Goal: Task Accomplishment & Management: Manage account settings

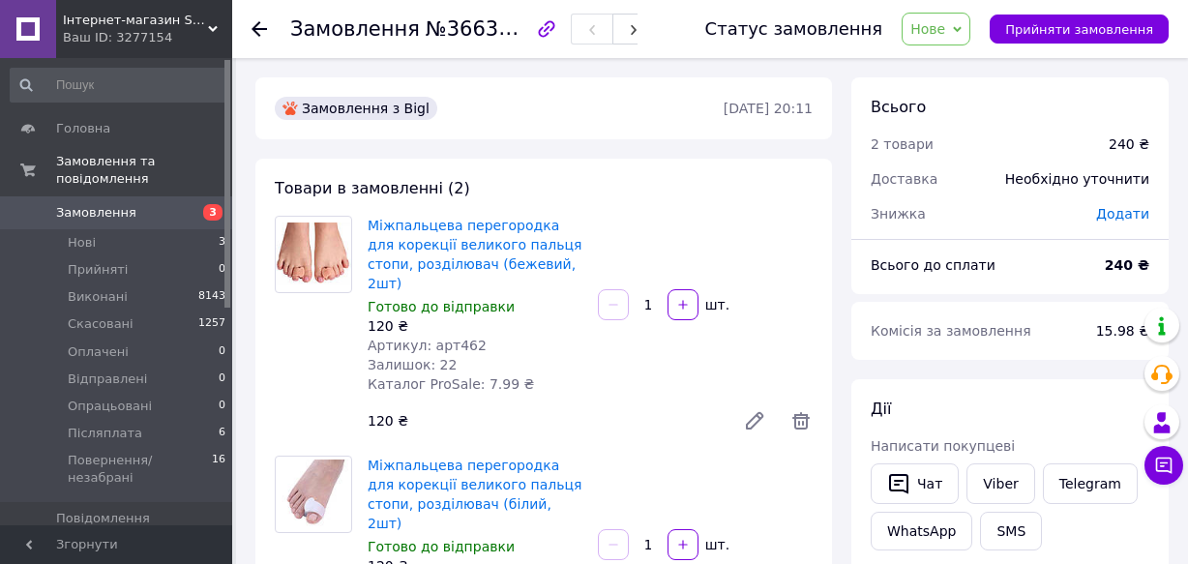
scroll to position [87, 0]
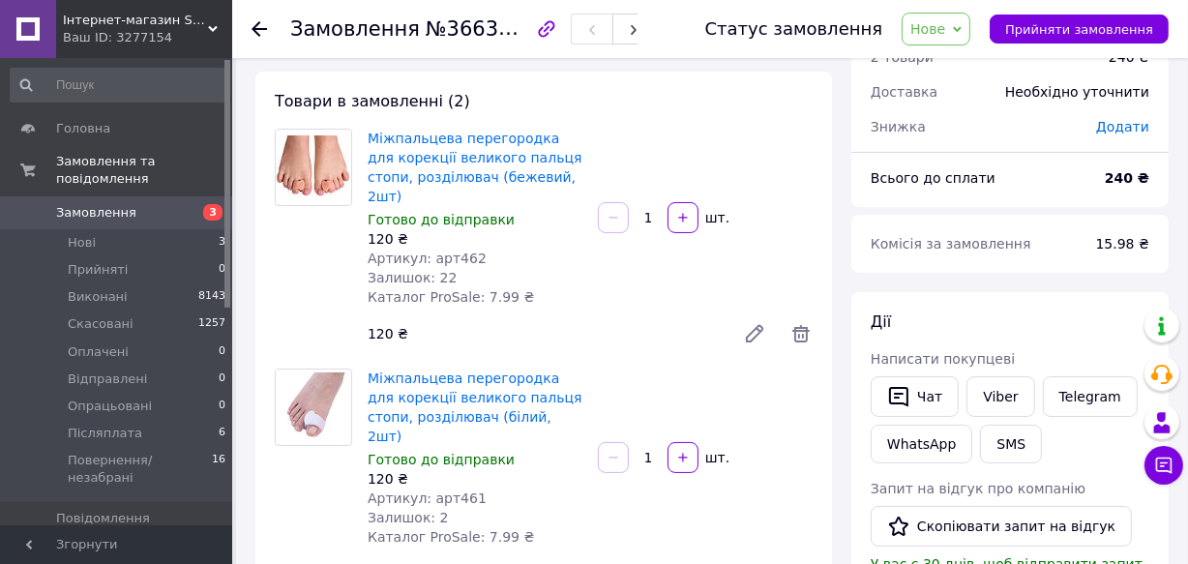
click at [94, 204] on span "Замовлення" at bounding box center [96, 212] width 80 height 17
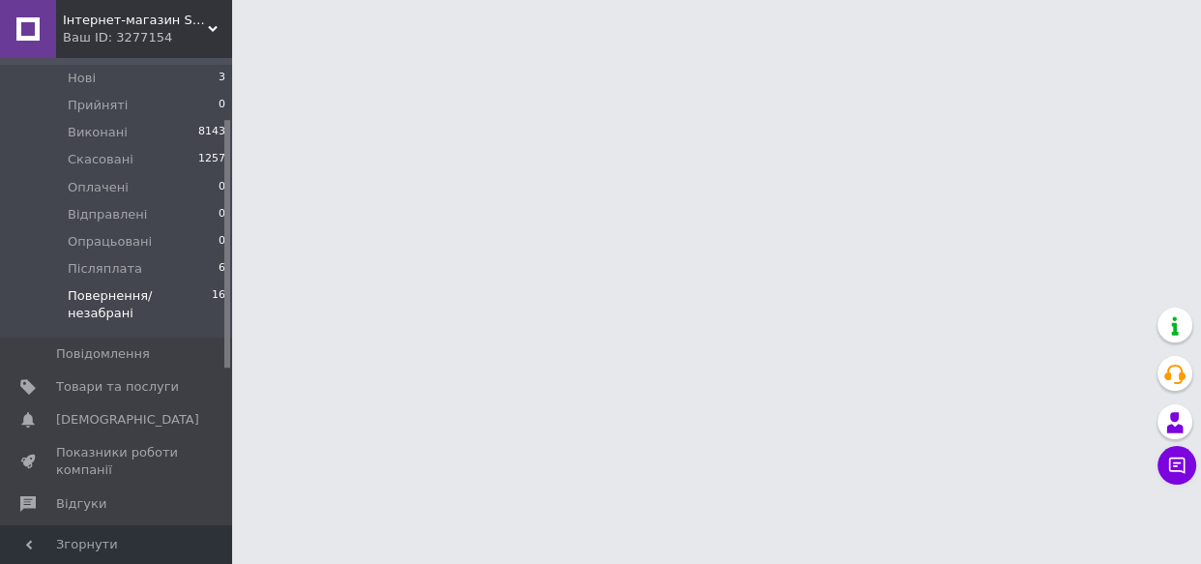
scroll to position [175, 0]
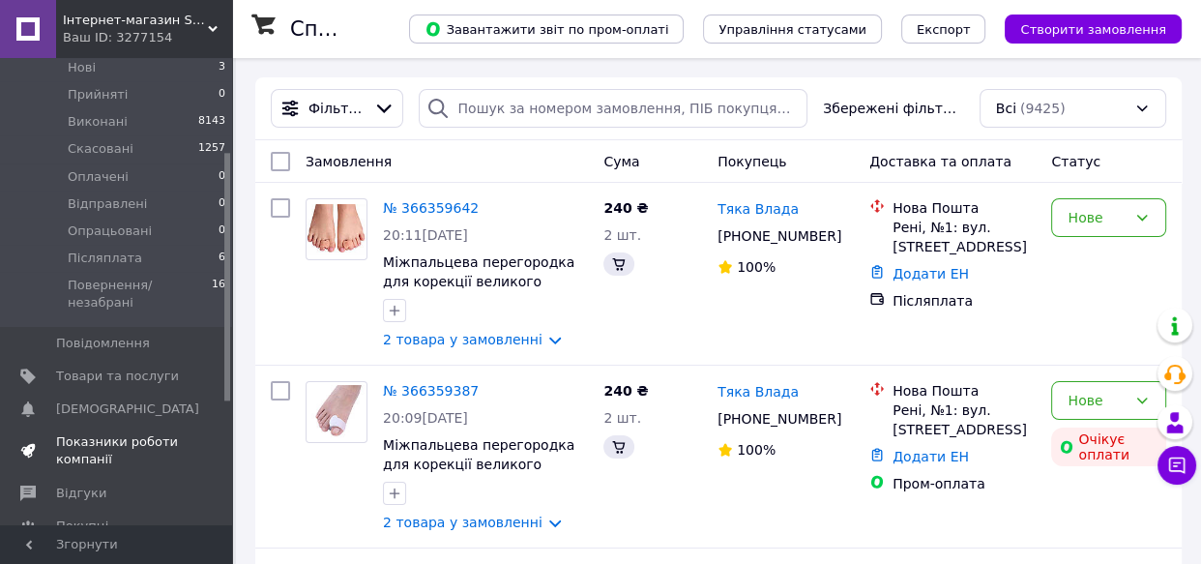
click at [90, 433] on span "Показники роботи компанії" at bounding box center [117, 450] width 123 height 35
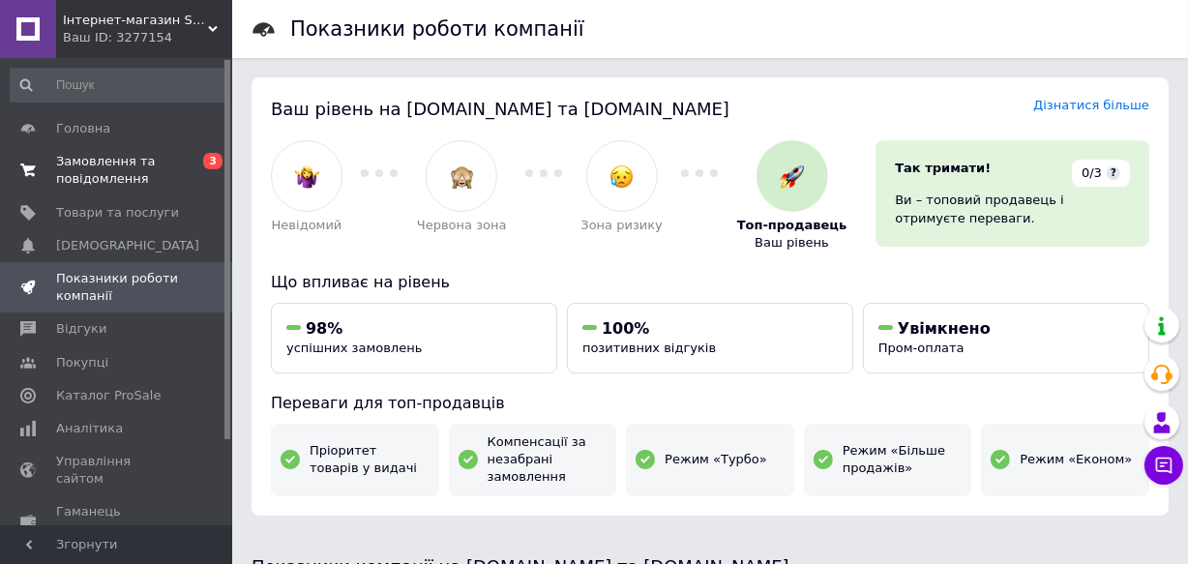
click at [113, 166] on span "Замовлення та повідомлення" at bounding box center [117, 170] width 123 height 35
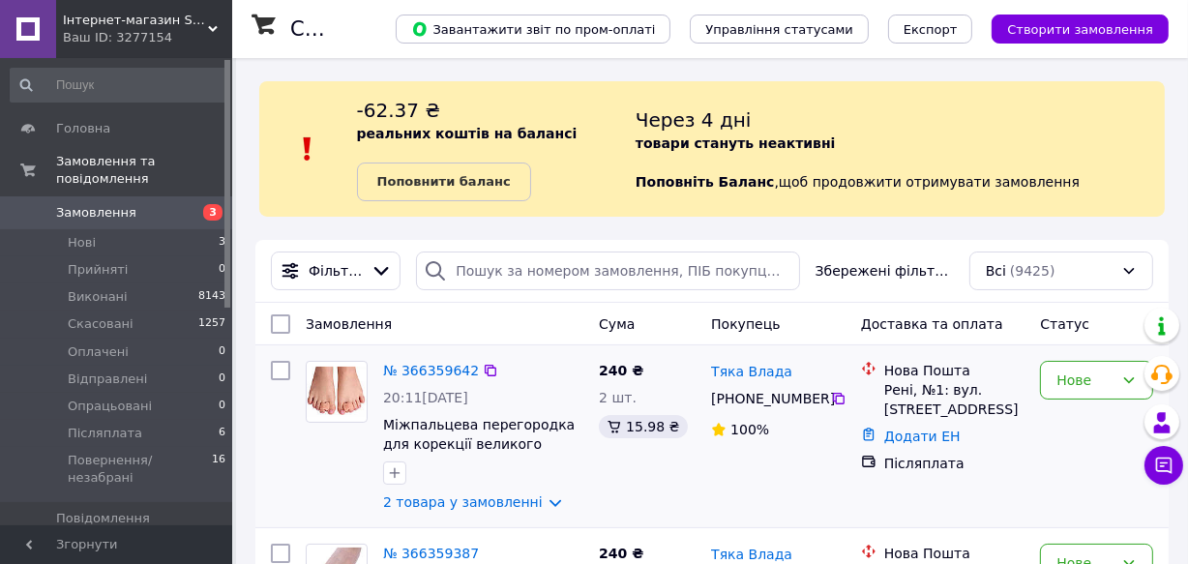
click at [328, 392] on img at bounding box center [337, 391] width 60 height 49
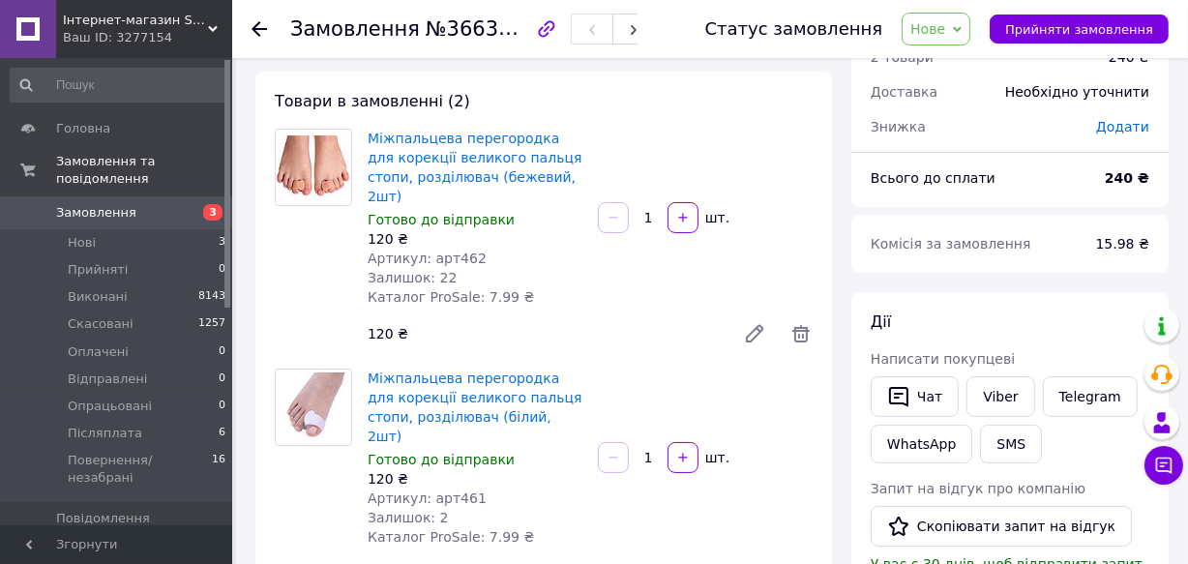
scroll to position [175, 0]
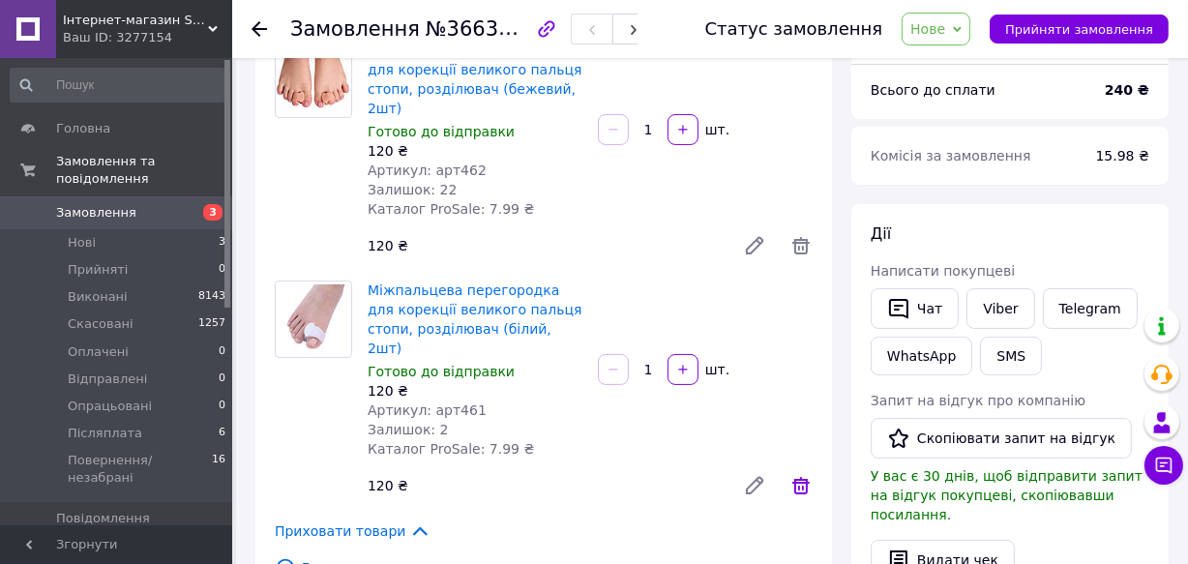
click at [798, 477] on icon at bounding box center [800, 485] width 17 height 17
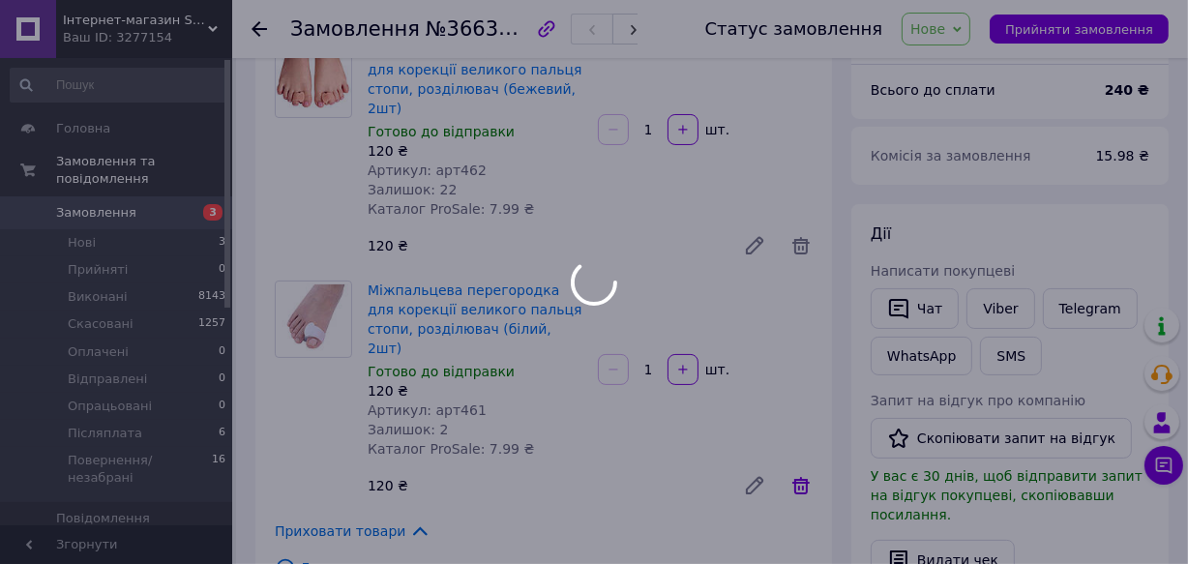
click at [798, 477] on icon at bounding box center [800, 485] width 17 height 17
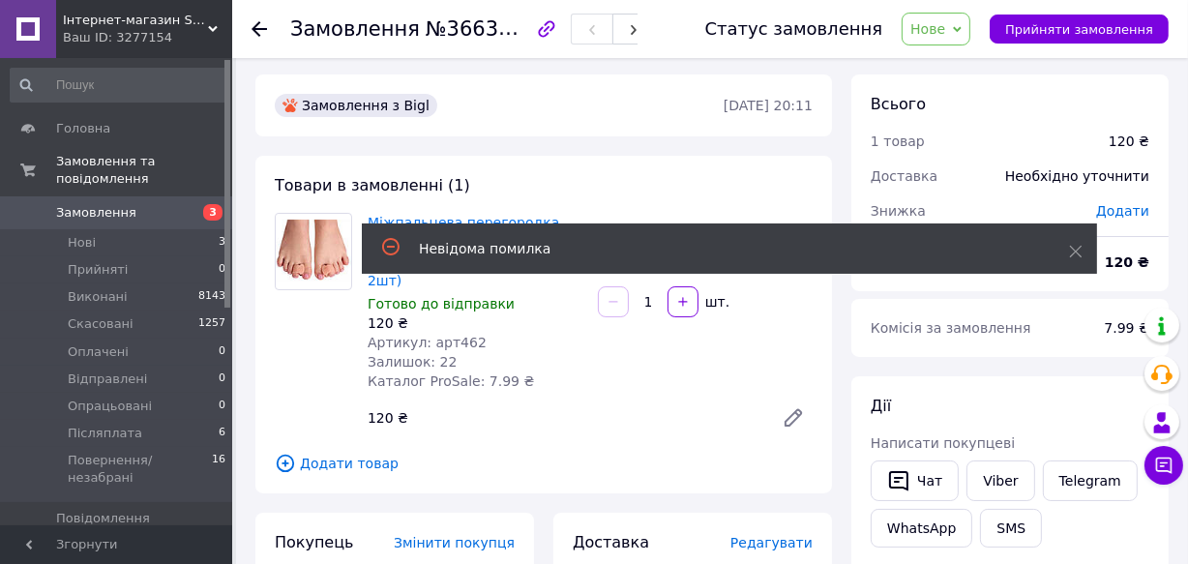
scroll to position [0, 0]
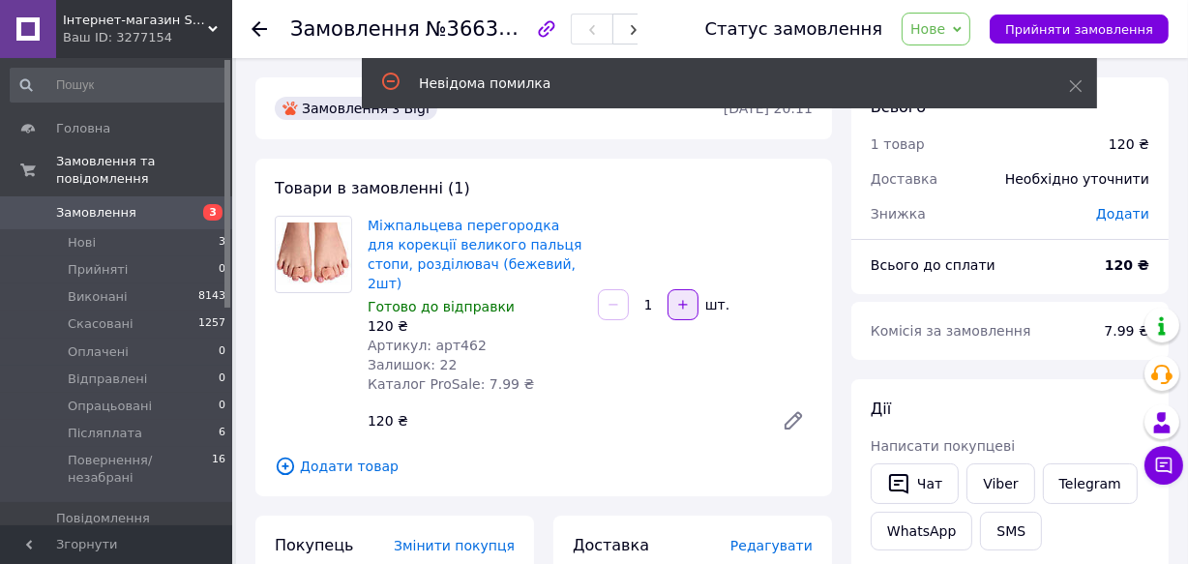
click at [689, 291] on button "button" at bounding box center [682, 304] width 31 height 31
type input "2"
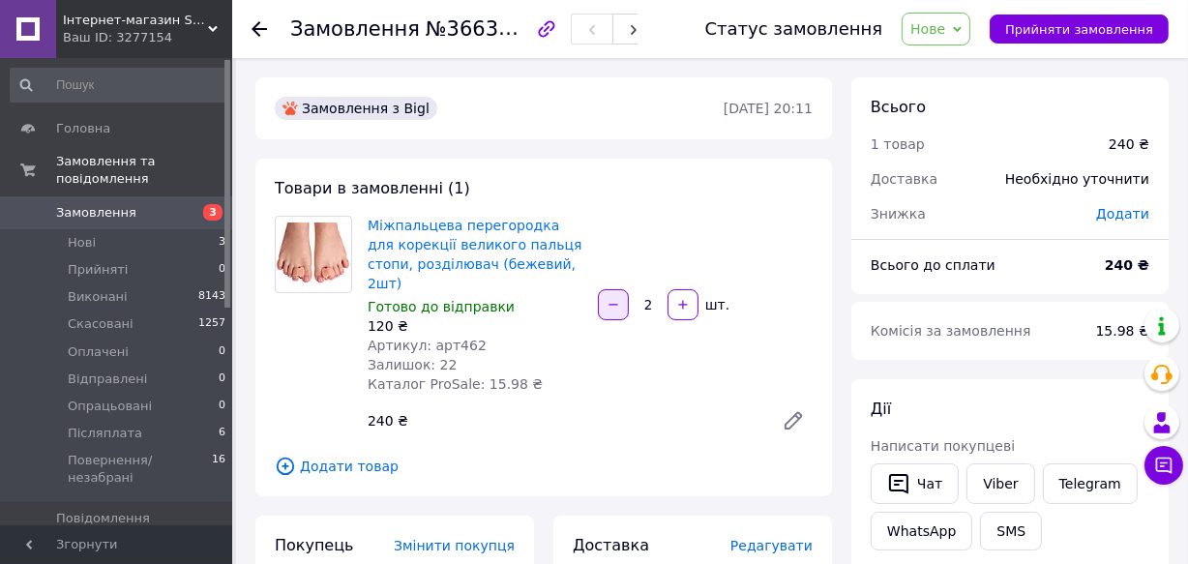
click at [603, 302] on button "button" at bounding box center [613, 304] width 31 height 31
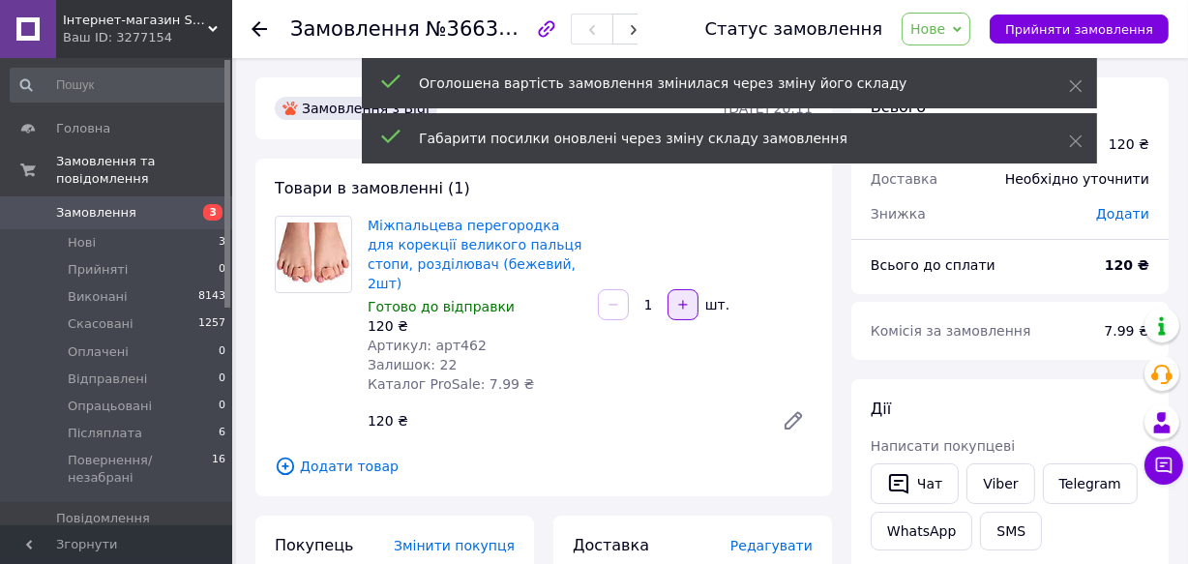
click at [696, 297] on button "button" at bounding box center [682, 304] width 31 height 31
type input "2"
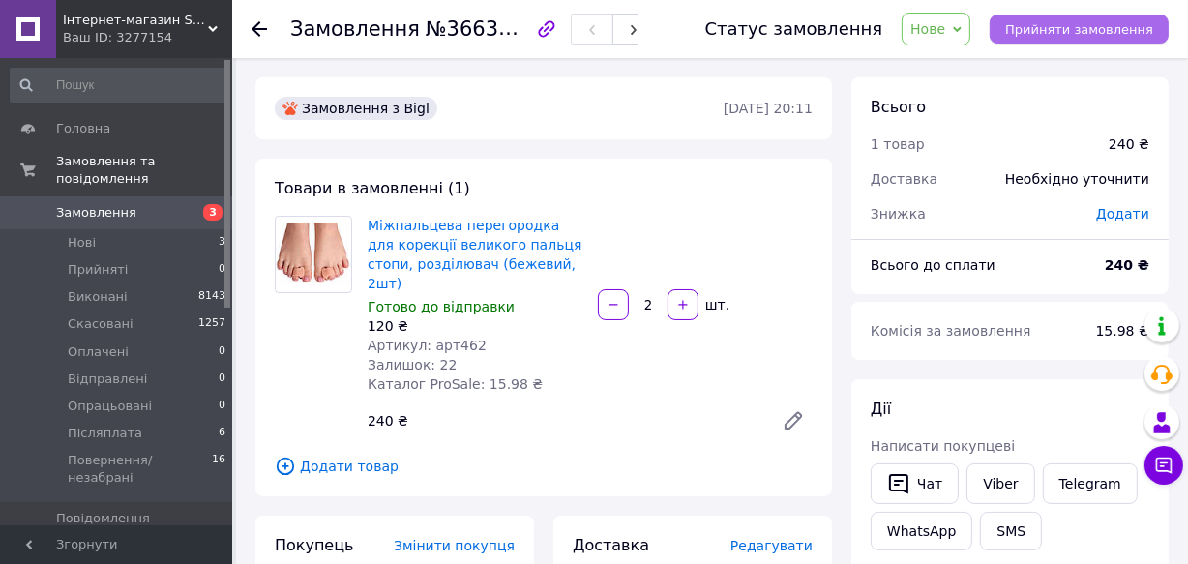
click at [1148, 33] on span "Прийняти замовлення" at bounding box center [1079, 29] width 148 height 15
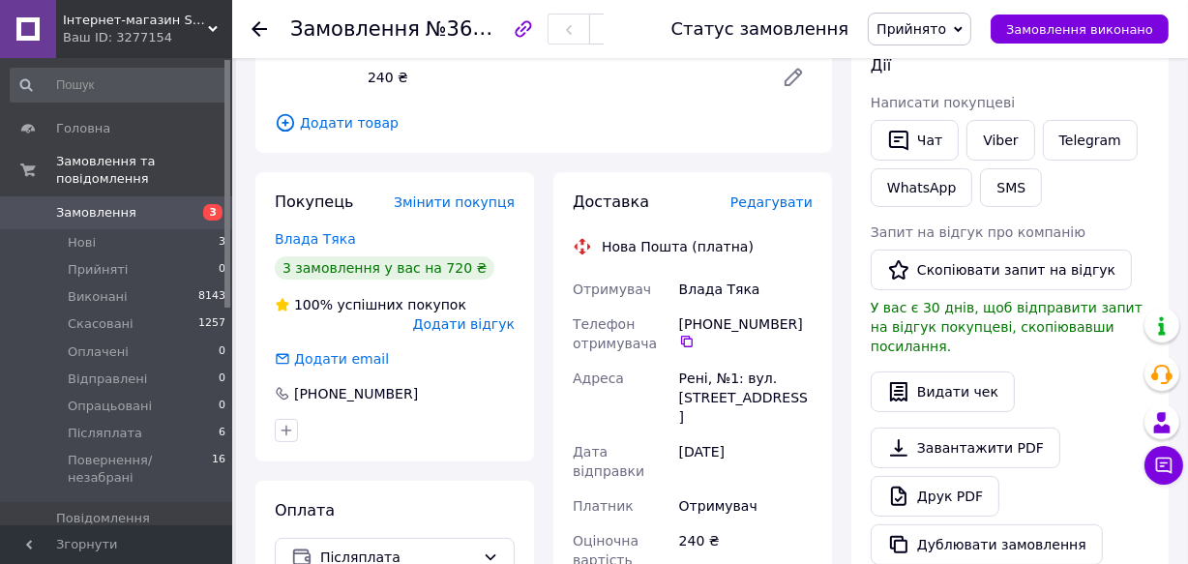
scroll to position [351, 0]
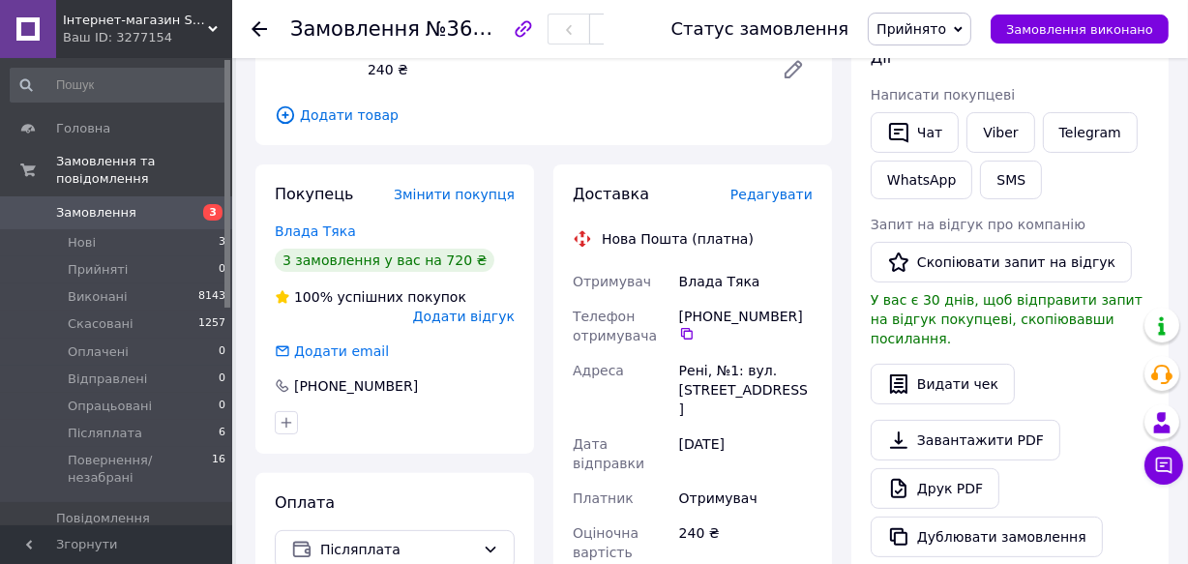
click at [939, 23] on span "Прийнято" at bounding box center [911, 28] width 70 height 15
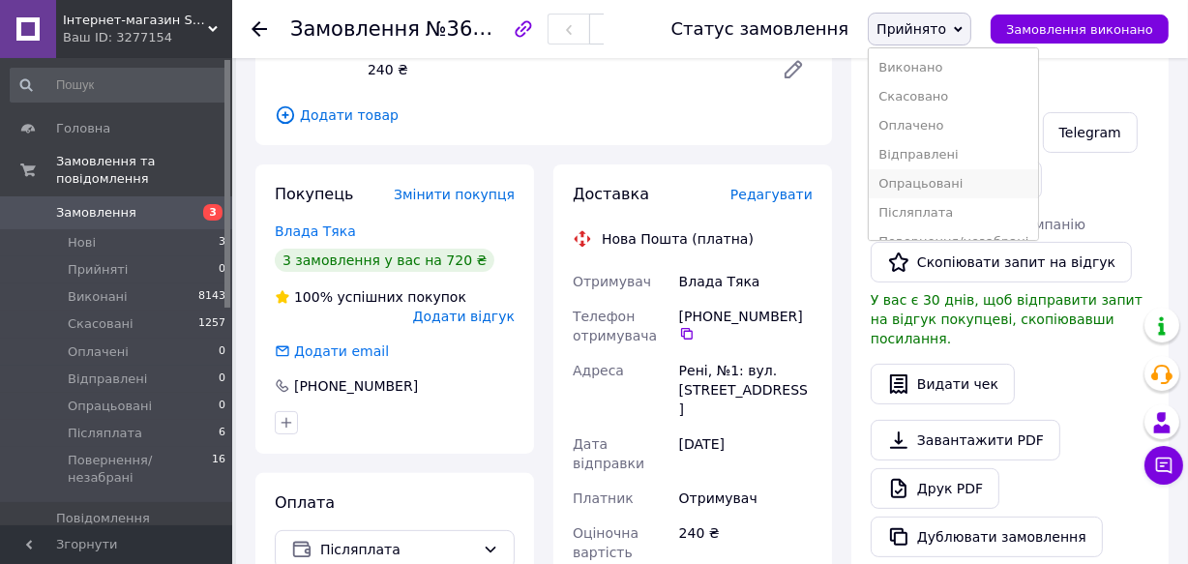
click at [975, 184] on li "Опрацьовані" at bounding box center [953, 183] width 169 height 29
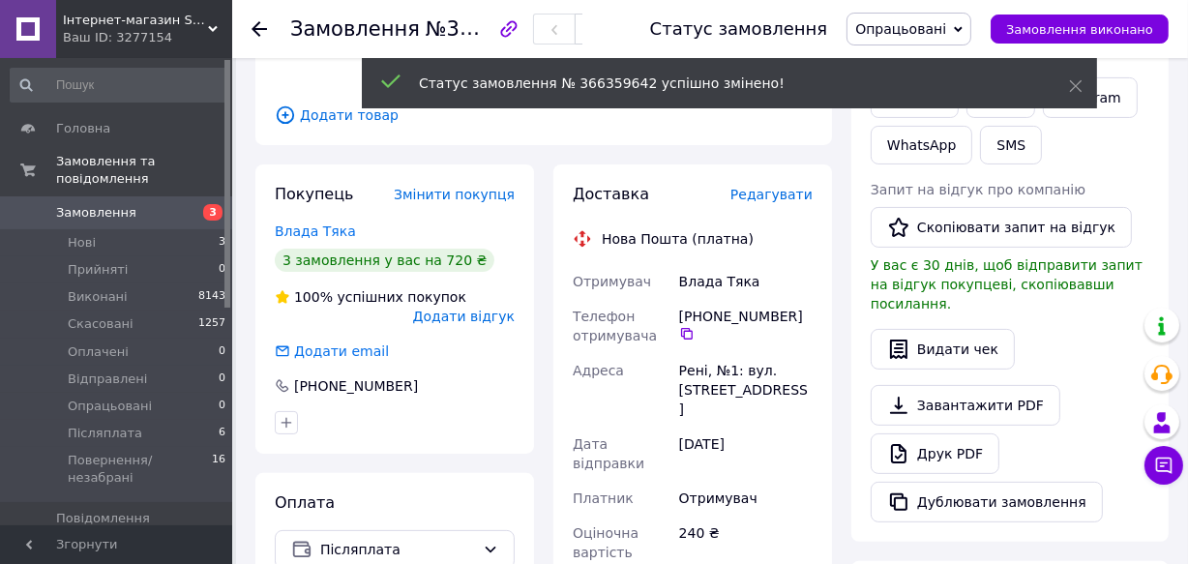
scroll to position [19, 0]
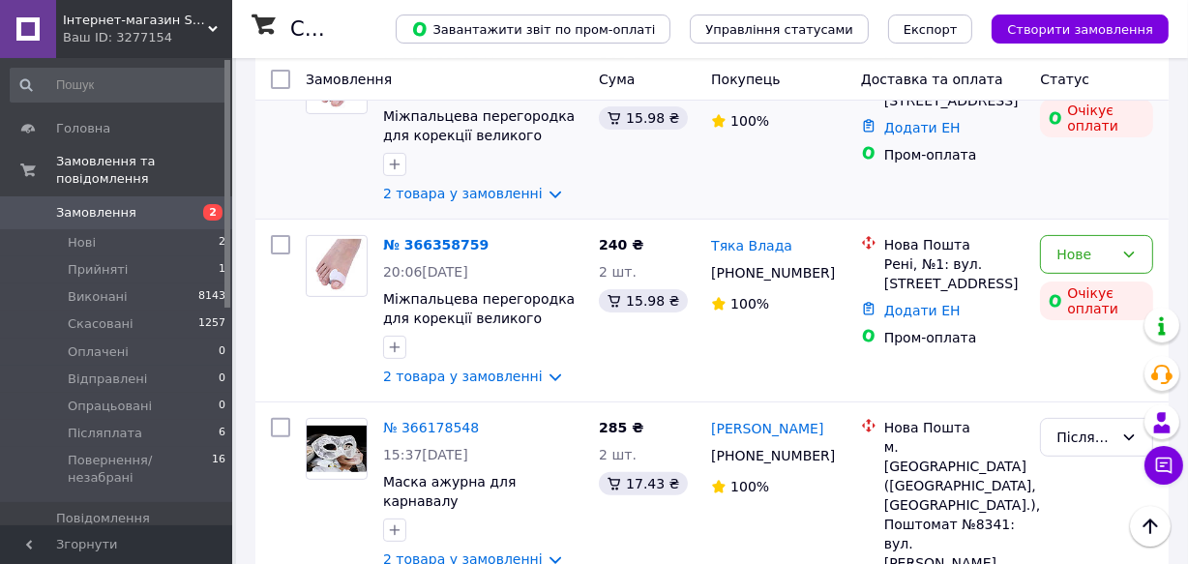
scroll to position [527, 0]
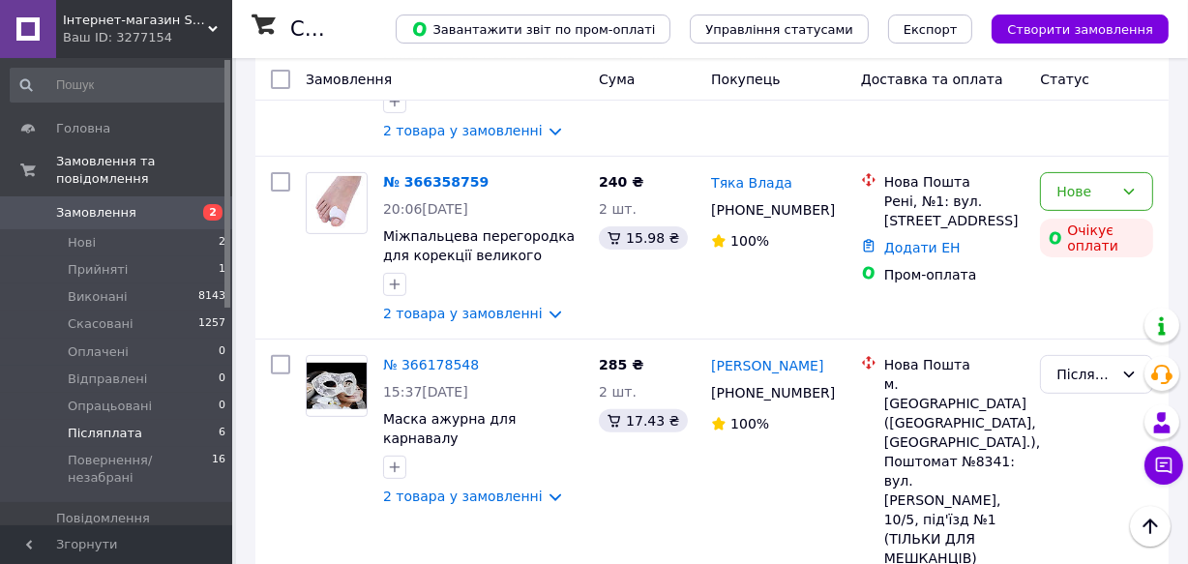
click at [95, 425] on span "Післяплата" at bounding box center [105, 433] width 74 height 17
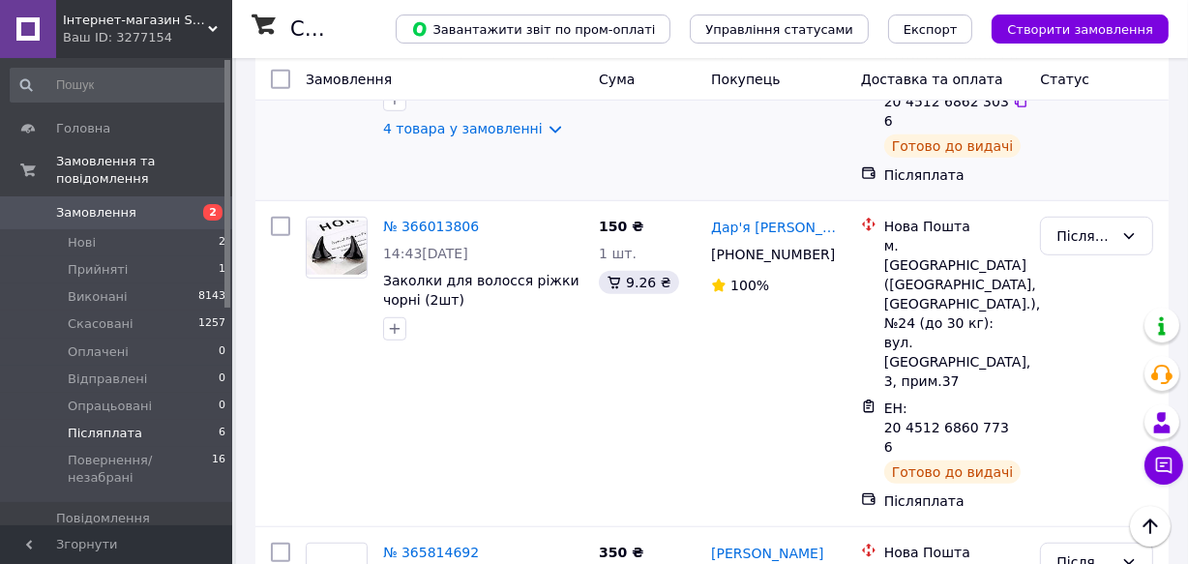
scroll to position [1222, 0]
